Goal: Information Seeking & Learning: Learn about a topic

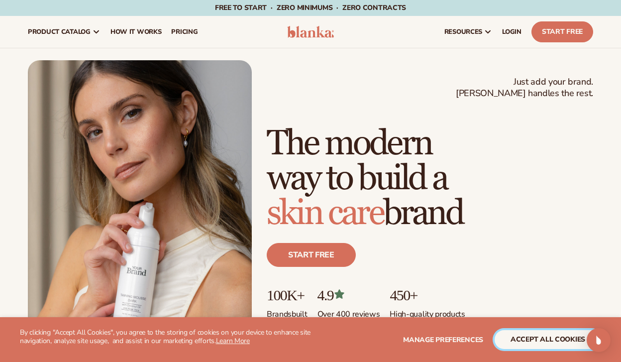
click at [569, 337] on button "accept all cookies" at bounding box center [548, 339] width 107 height 19
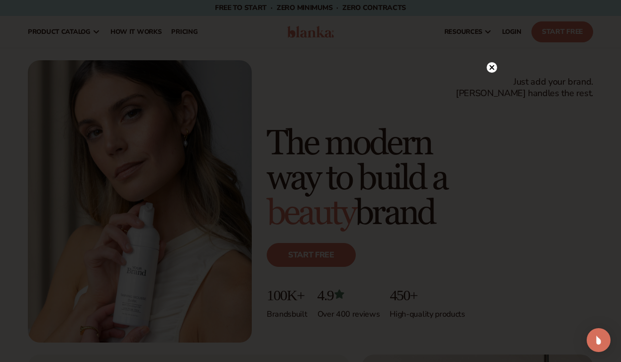
click at [494, 68] on circle at bounding box center [492, 67] width 10 height 10
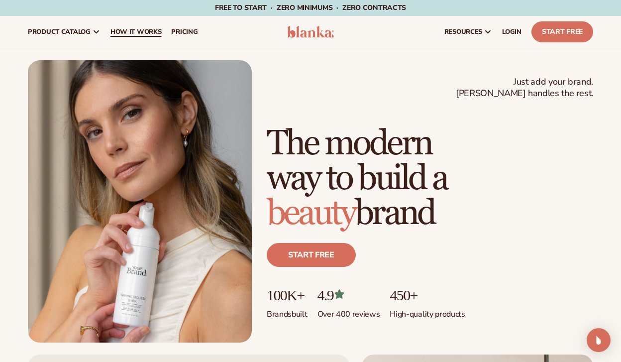
click at [141, 33] on span "How It Works" at bounding box center [136, 32] width 51 height 8
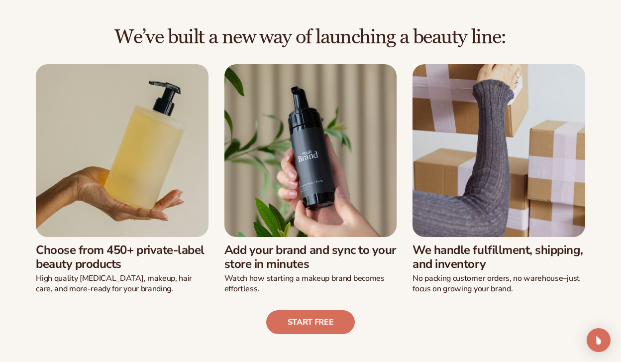
scroll to position [206, 0]
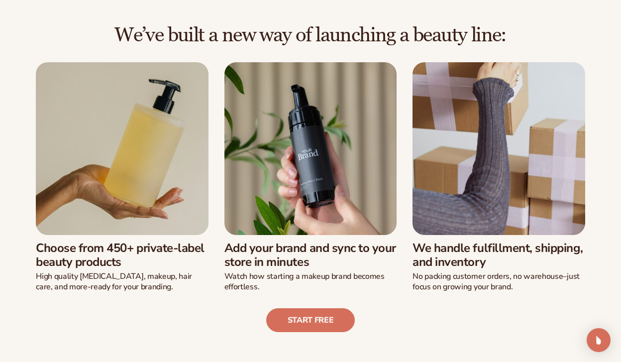
click at [143, 149] on img at bounding box center [122, 148] width 173 height 173
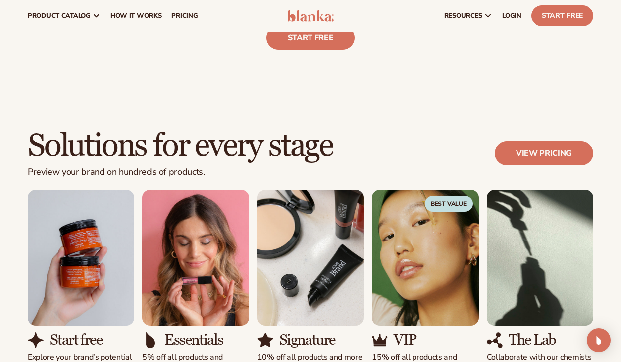
scroll to position [468, 0]
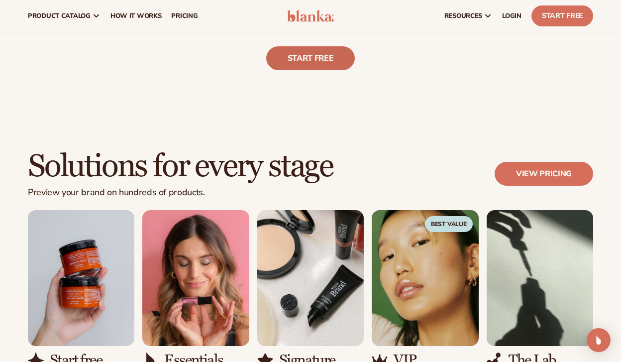
click at [312, 59] on link "Start free" at bounding box center [310, 58] width 89 height 24
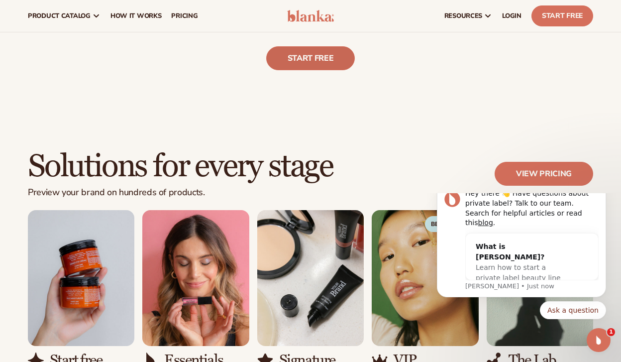
scroll to position [0, 0]
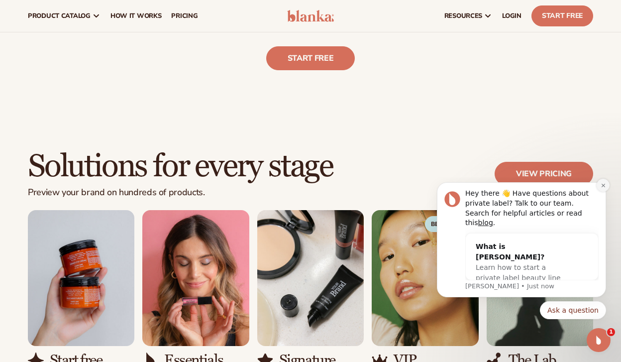
click at [603, 192] on button "Dismiss notification" at bounding box center [603, 185] width 13 height 13
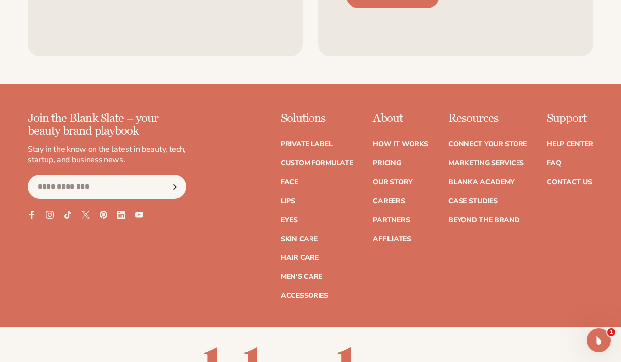
scroll to position [2157, 0]
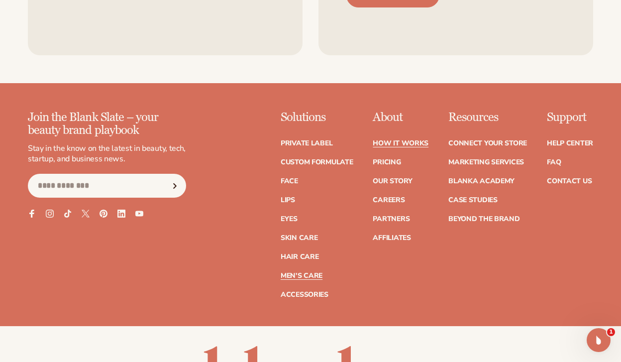
click at [309, 272] on link "Men's Care" at bounding box center [302, 275] width 42 height 7
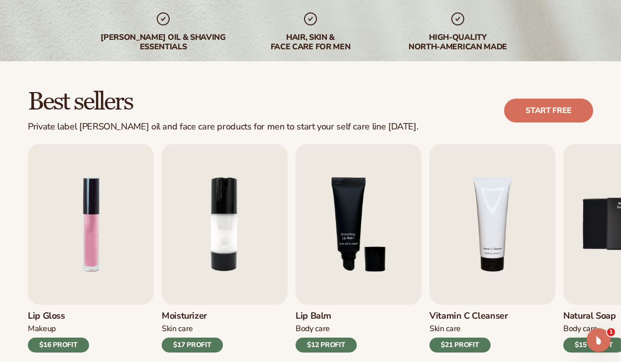
scroll to position [227, 0]
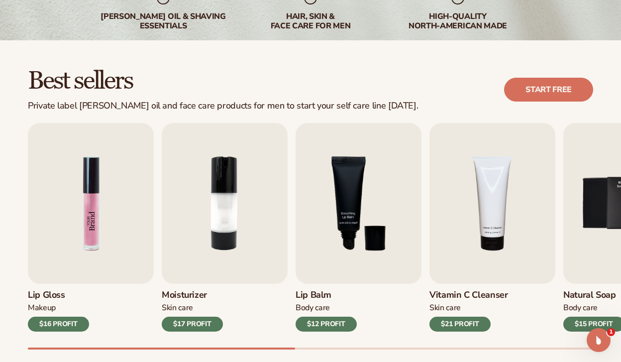
click at [93, 210] on img "1 / 9" at bounding box center [91, 203] width 126 height 161
click at [93, 200] on img "1 / 9" at bounding box center [91, 203] width 126 height 161
click at [62, 323] on div "$16 PROFIT" at bounding box center [58, 324] width 61 height 15
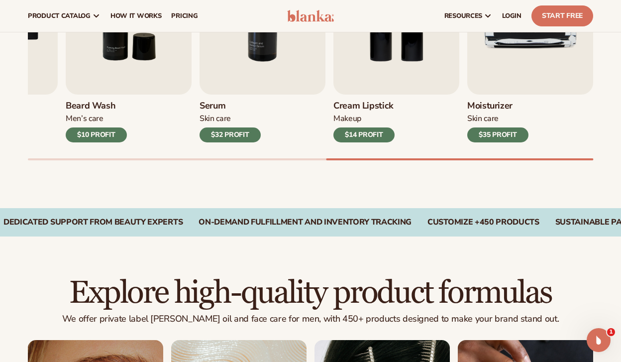
scroll to position [345, 0]
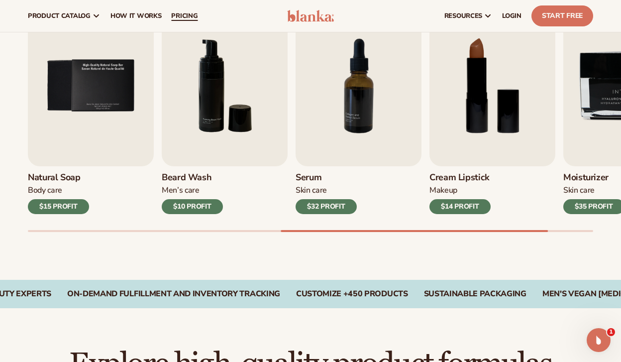
click at [184, 20] on link "pricing" at bounding box center [184, 16] width 36 height 32
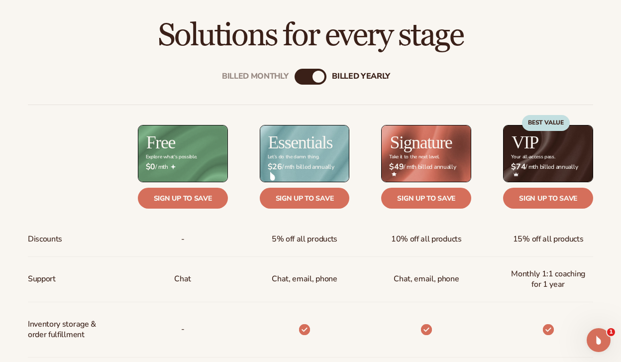
scroll to position [323, 0]
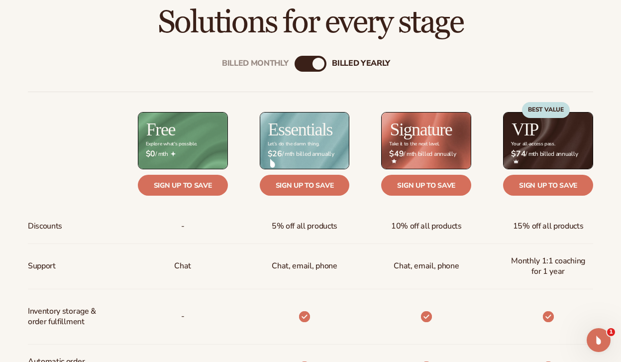
click at [313, 67] on div "Billed Monthly billed Yearly" at bounding box center [311, 64] width 32 height 16
click at [308, 64] on div "Billed Monthly billed Yearly" at bounding box center [311, 64] width 32 height 16
drag, startPoint x: 316, startPoint y: 68, endPoint x: 295, endPoint y: 68, distance: 20.9
click at [295, 68] on div "Billed Monthly billed Yearly" at bounding box center [311, 64] width 32 height 16
click at [304, 66] on div "Billed Monthly" at bounding box center [301, 64] width 12 height 12
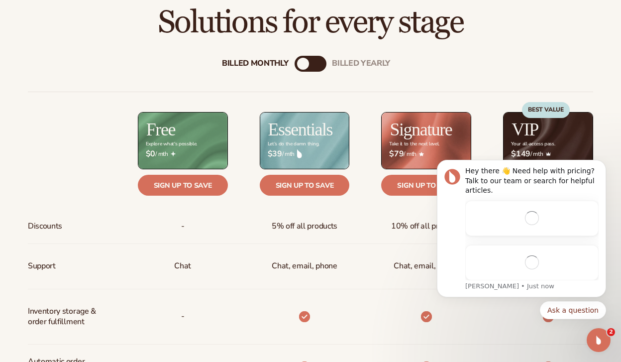
scroll to position [0, 0]
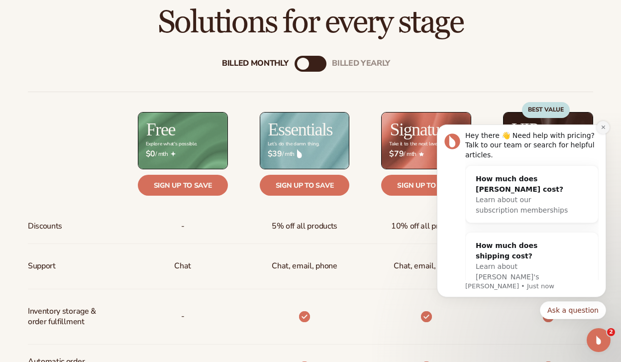
click at [603, 128] on icon "Dismiss notification" at bounding box center [603, 126] width 3 height 3
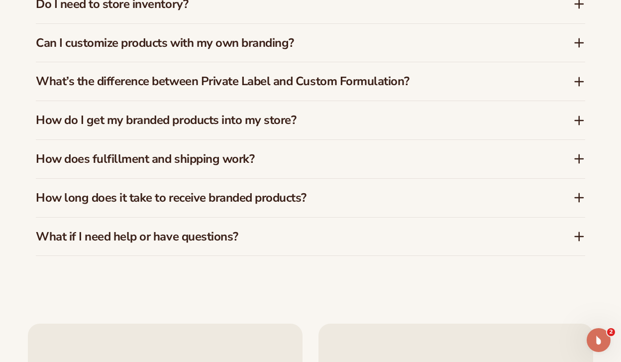
scroll to position [1529, 0]
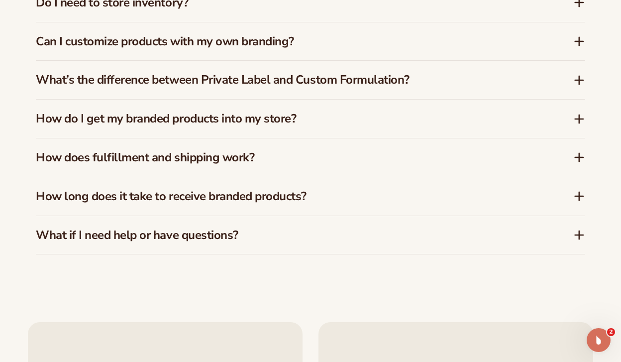
click at [268, 43] on h3 "Can I customize products with my own branding?" at bounding box center [290, 41] width 508 height 14
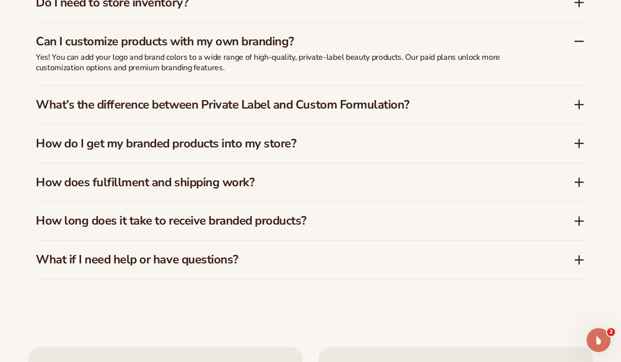
click at [267, 102] on h3 "What’s the difference between Private Label and Custom Formulation?" at bounding box center [290, 105] width 508 height 14
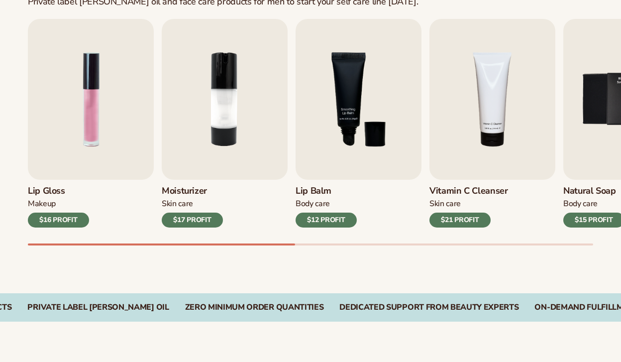
scroll to position [345, 0]
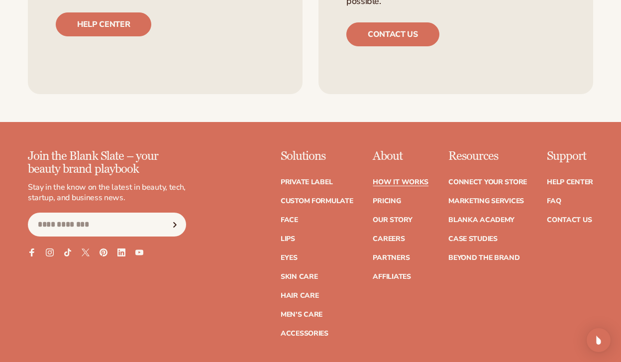
scroll to position [2157, 0]
